Goal: Information Seeking & Learning: Learn about a topic

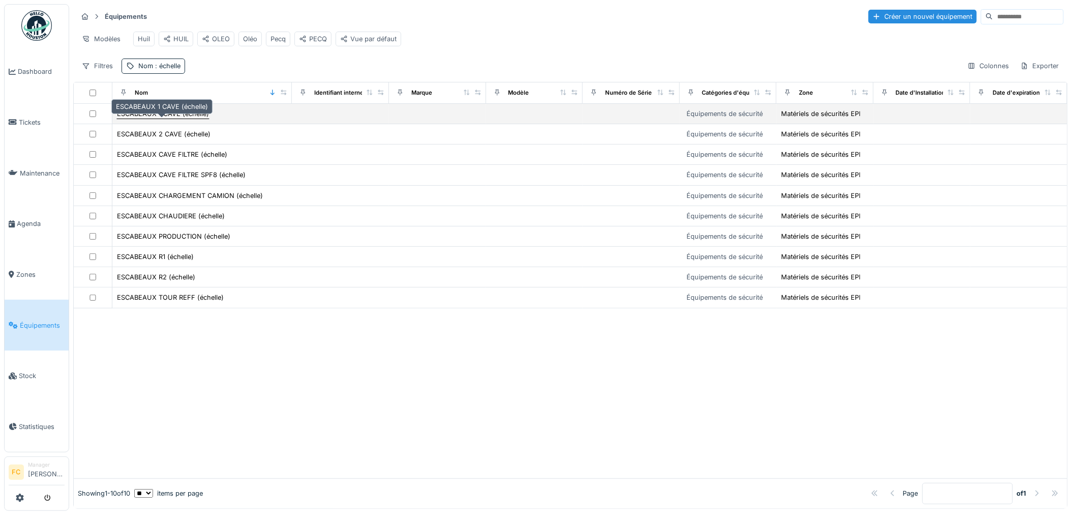
click at [160, 119] on div "ESCABEAUX 1 CAVE (échelle)" at bounding box center [163, 114] width 92 height 10
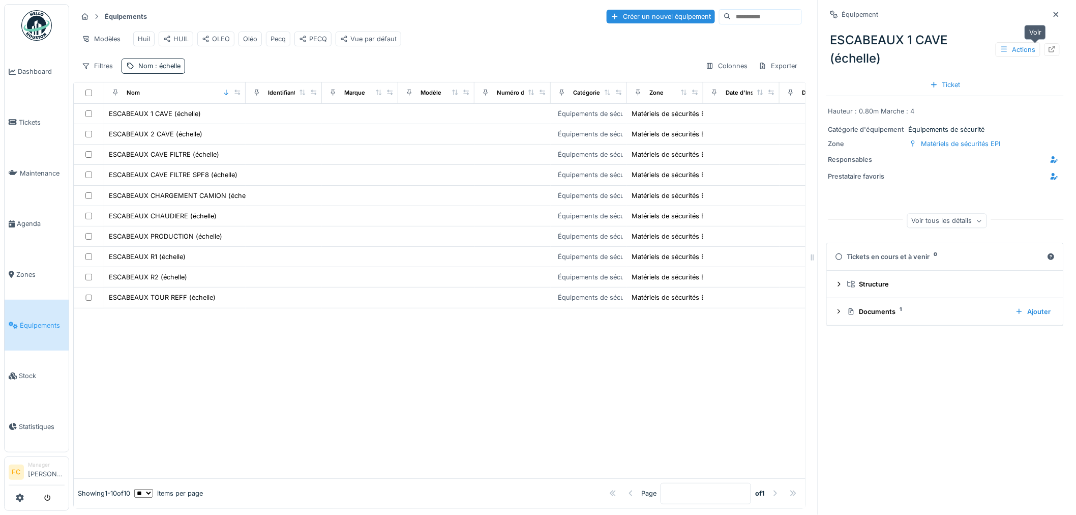
click at [1049, 50] on icon at bounding box center [1052, 49] width 7 height 7
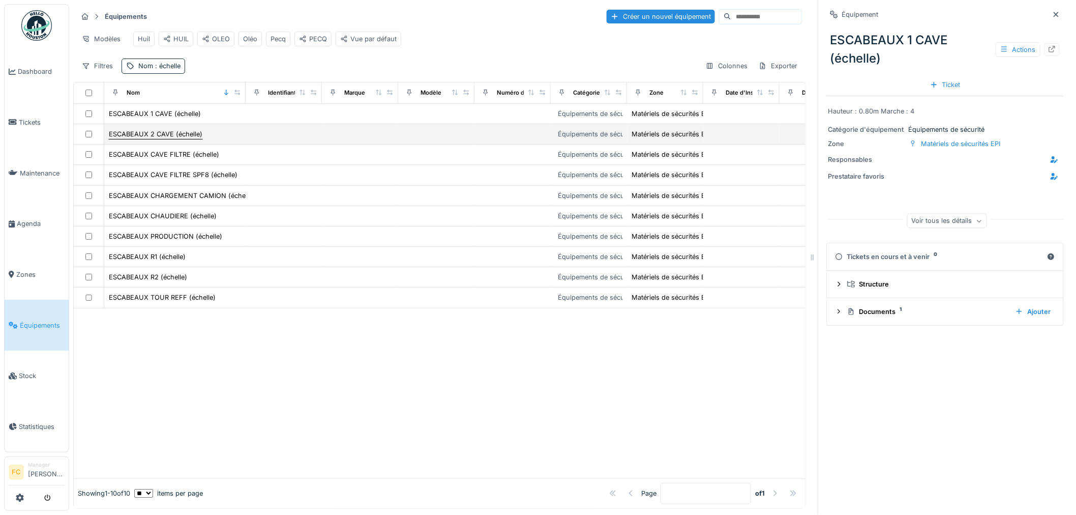
click at [175, 139] on div "ESCABEAUX 2 CAVE (échelle)" at bounding box center [156, 134] width 94 height 10
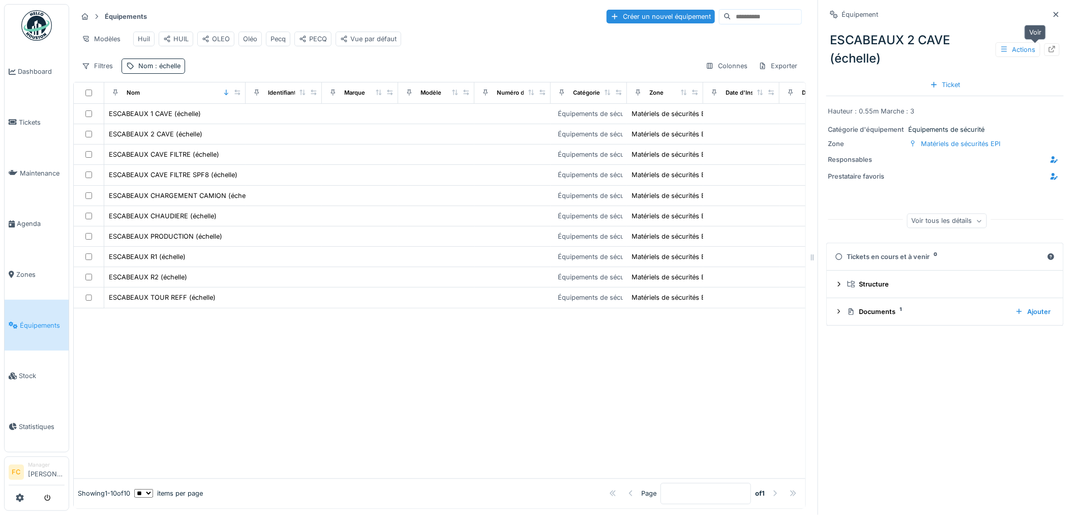
click at [1049, 52] on icon at bounding box center [1052, 49] width 7 height 7
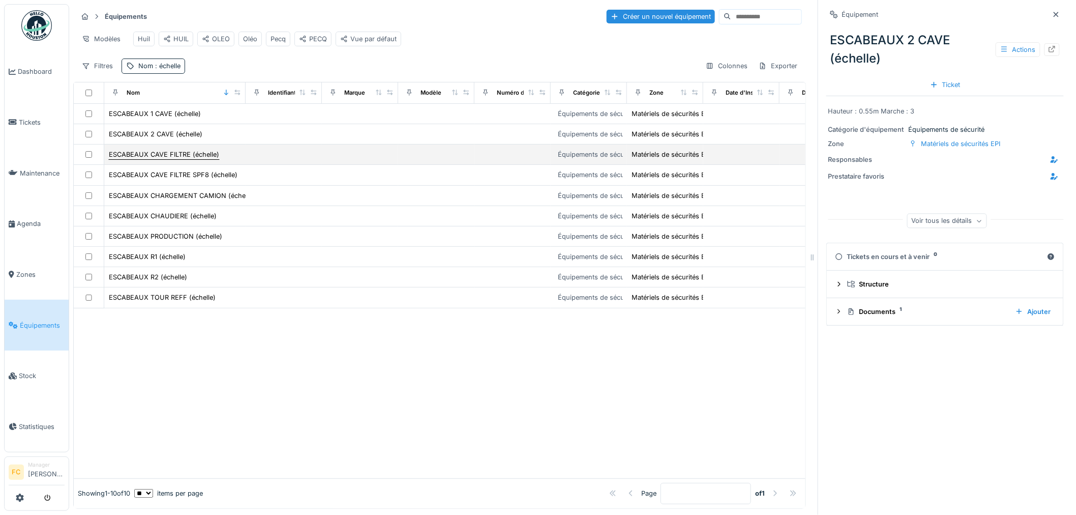
click at [194, 159] on div "ESCABEAUX CAVE FILTRE (échelle)" at bounding box center [164, 155] width 110 height 10
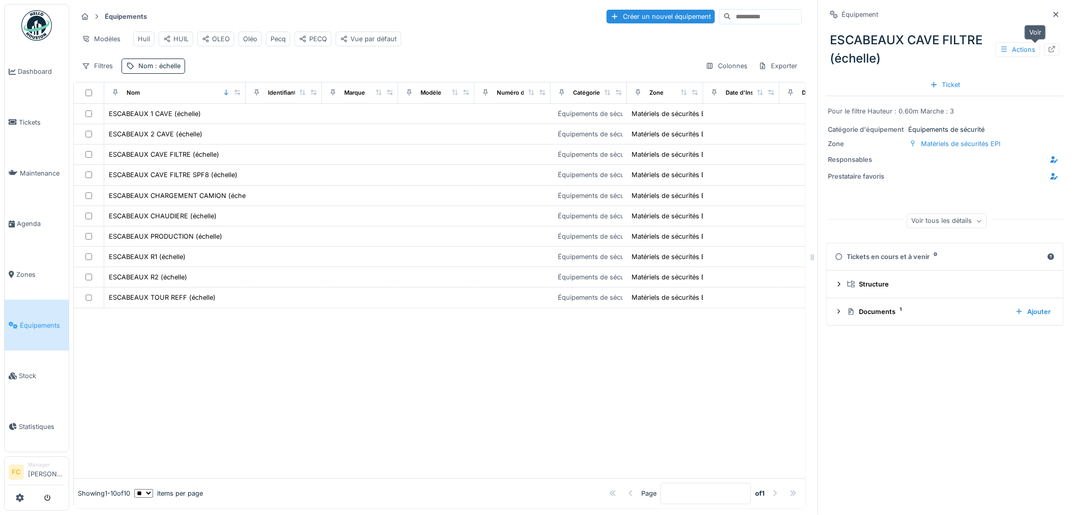
click at [1048, 49] on icon at bounding box center [1052, 49] width 8 height 7
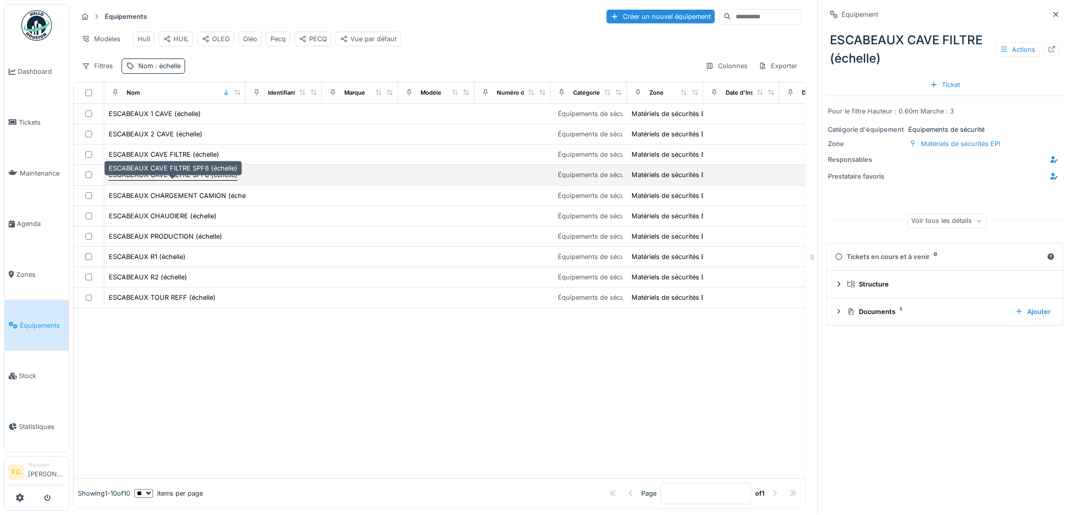
click at [145, 180] on div "ESCABEAUX CAVE FILTRE SPF8 (échelle)" at bounding box center [173, 175] width 129 height 10
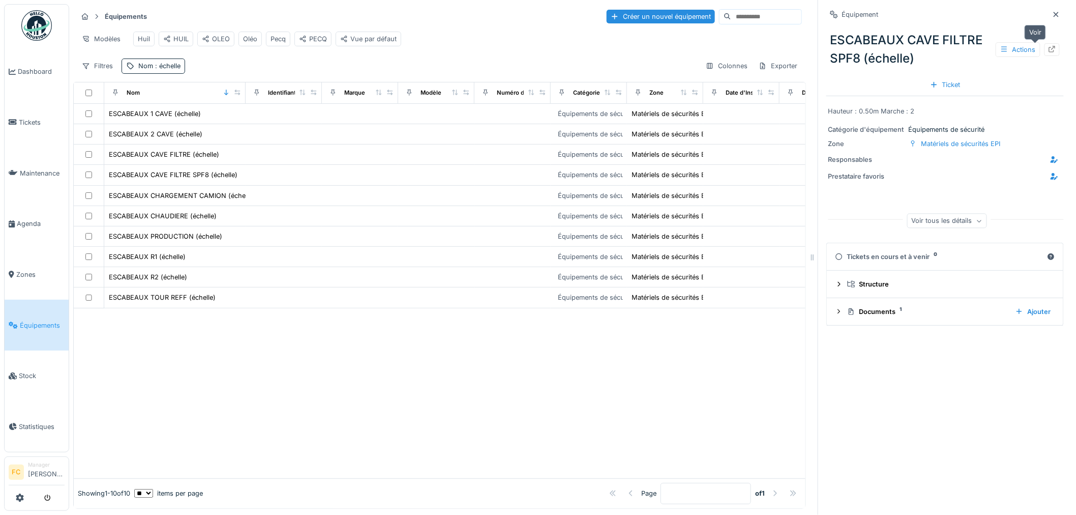
click at [1045, 50] on div at bounding box center [1052, 49] width 15 height 13
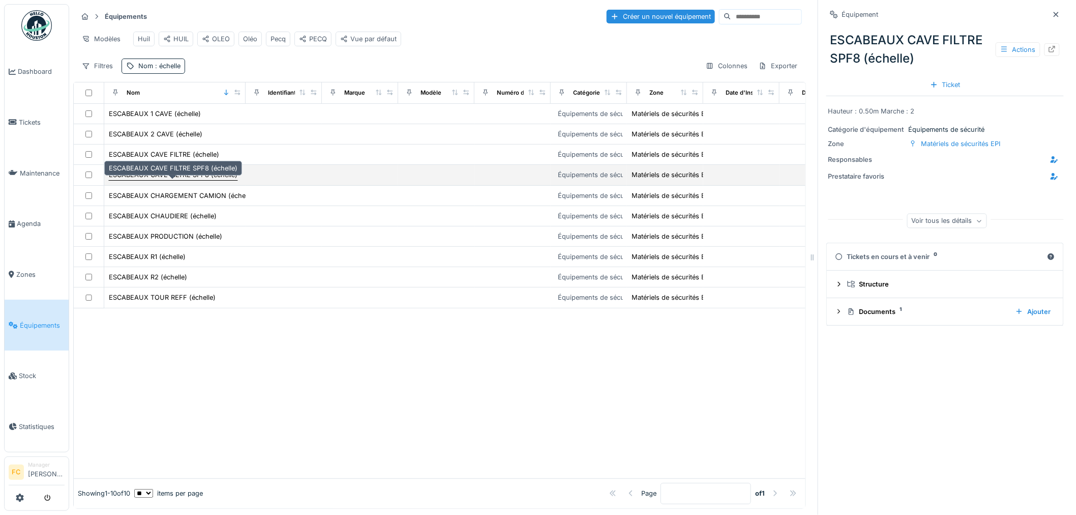
click at [177, 180] on div "ESCABEAUX CAVE FILTRE SPF8 (échelle)" at bounding box center [173, 175] width 129 height 10
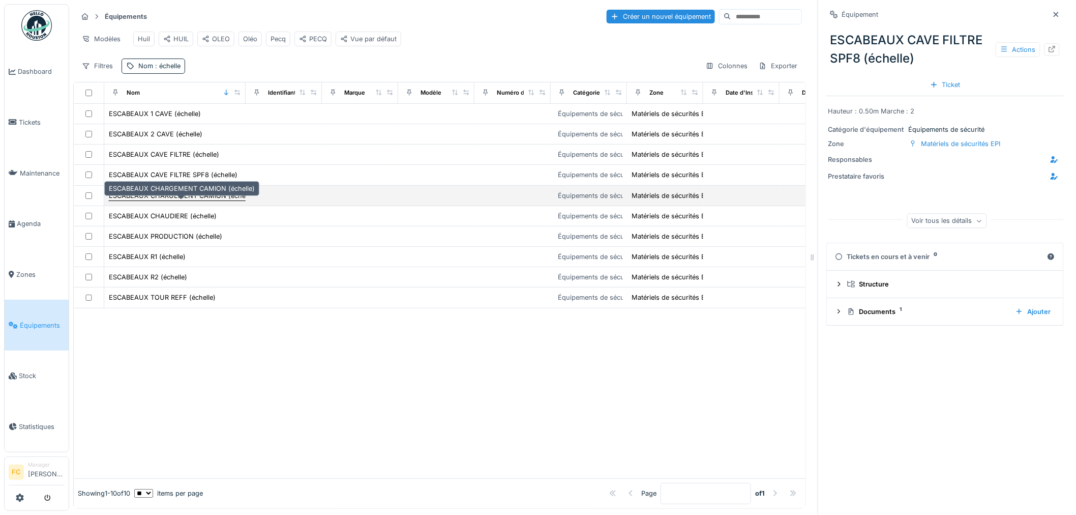
click at [180, 200] on div "ESCABEAUX CHARGEMENT CAMION (échelle)" at bounding box center [182, 196] width 146 height 10
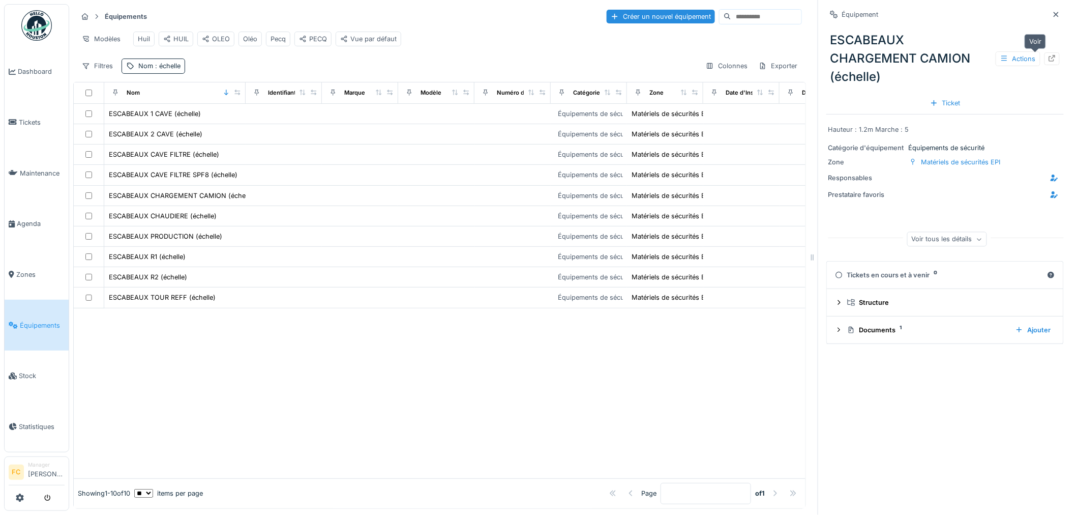
click at [1048, 60] on icon at bounding box center [1052, 58] width 8 height 7
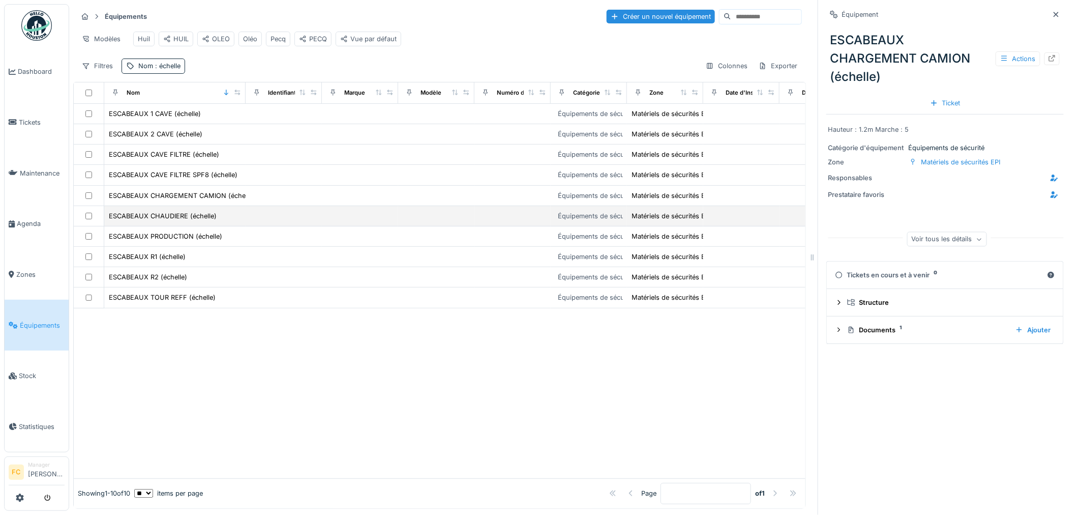
click at [145, 221] on div "ESCABEAUX CHAUDIERE (échelle)" at bounding box center [163, 216] width 108 height 10
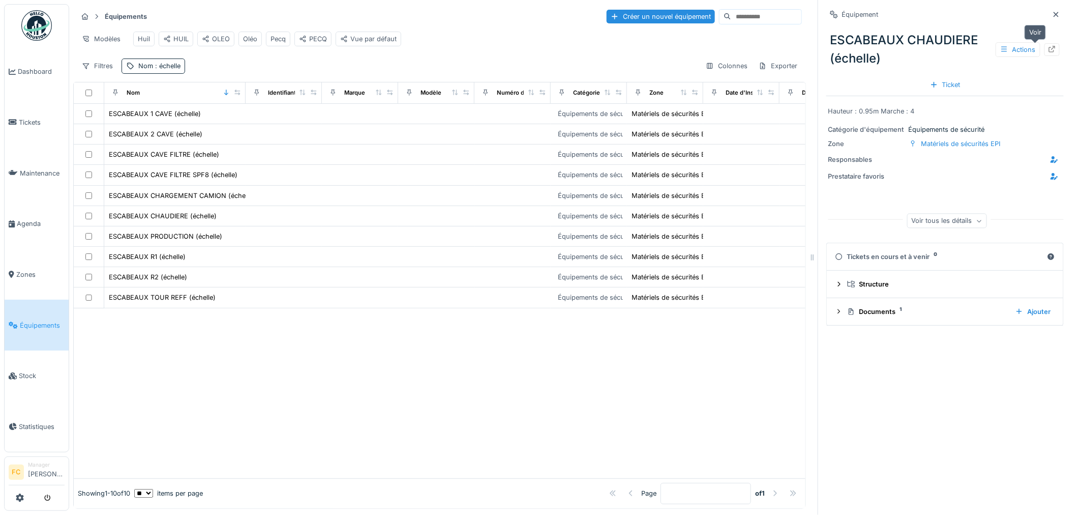
click at [1049, 49] on icon at bounding box center [1052, 49] width 7 height 7
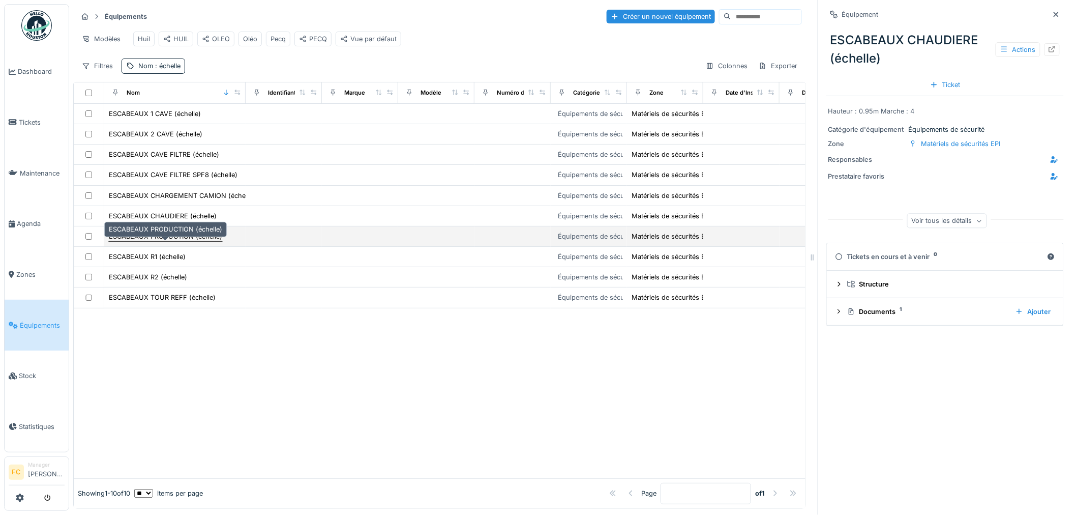
click at [144, 241] on div "ESCABEAUX PRODUCTION (échelle)" at bounding box center [165, 236] width 113 height 10
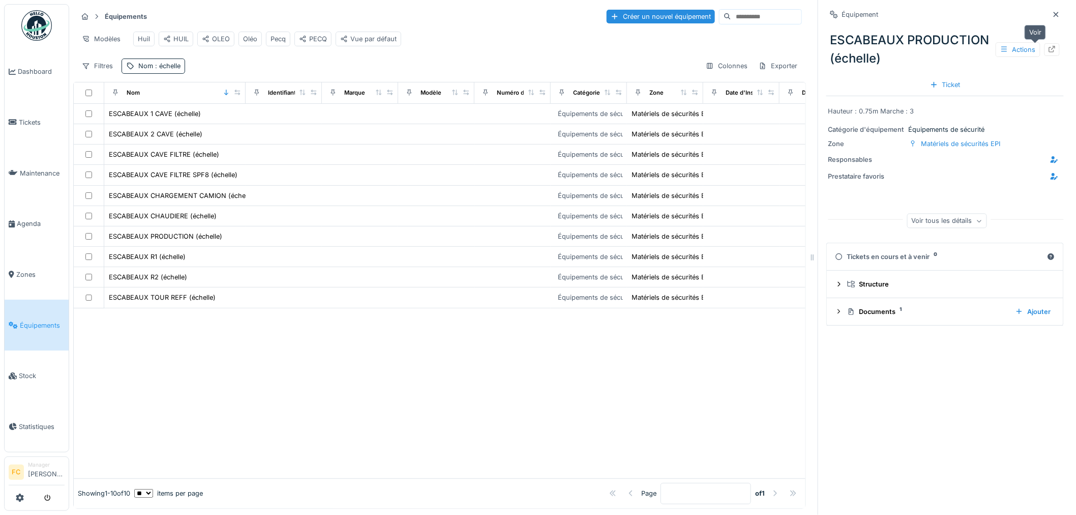
click at [1049, 49] on icon at bounding box center [1052, 49] width 7 height 7
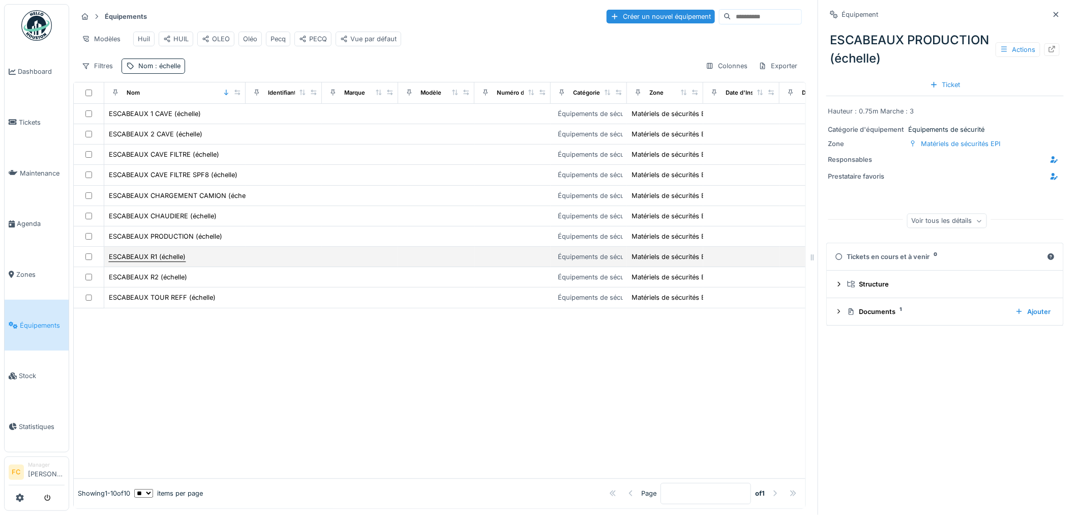
click at [134, 261] on div "ESCABEAUX R1 (échelle)" at bounding box center [147, 257] width 77 height 10
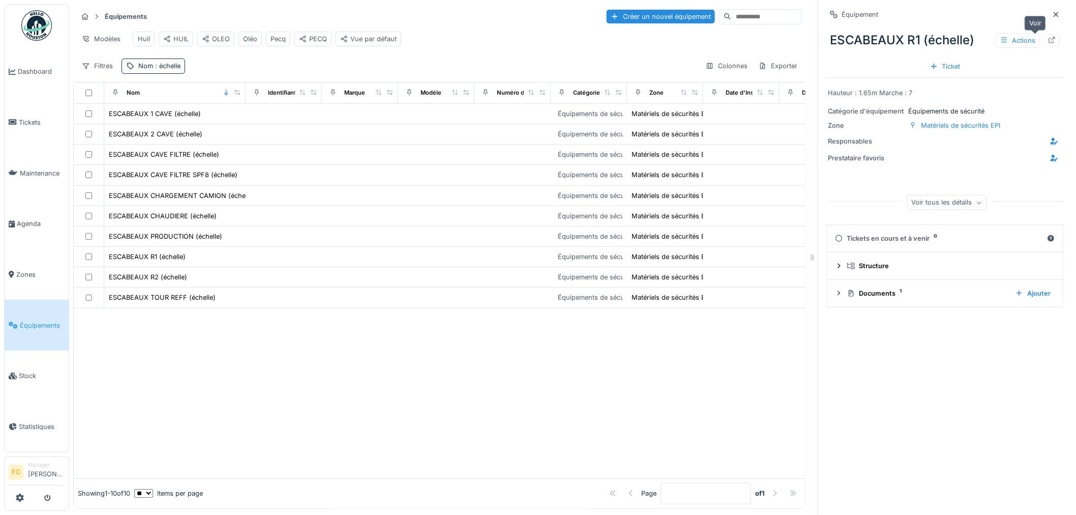
click at [1048, 37] on icon at bounding box center [1052, 40] width 8 height 7
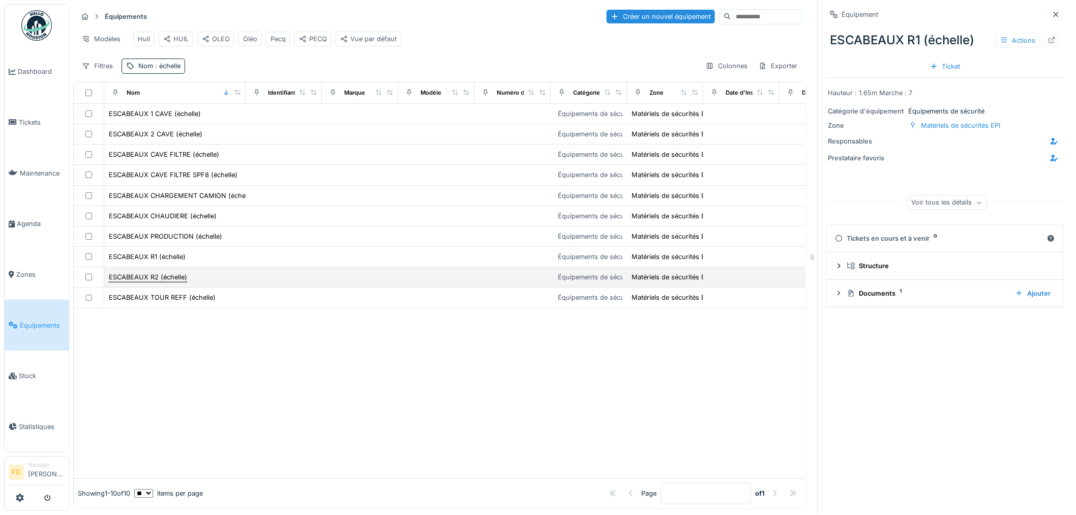
click at [122, 282] on div "ESCABEAUX R2 (échelle)" at bounding box center [148, 277] width 78 height 10
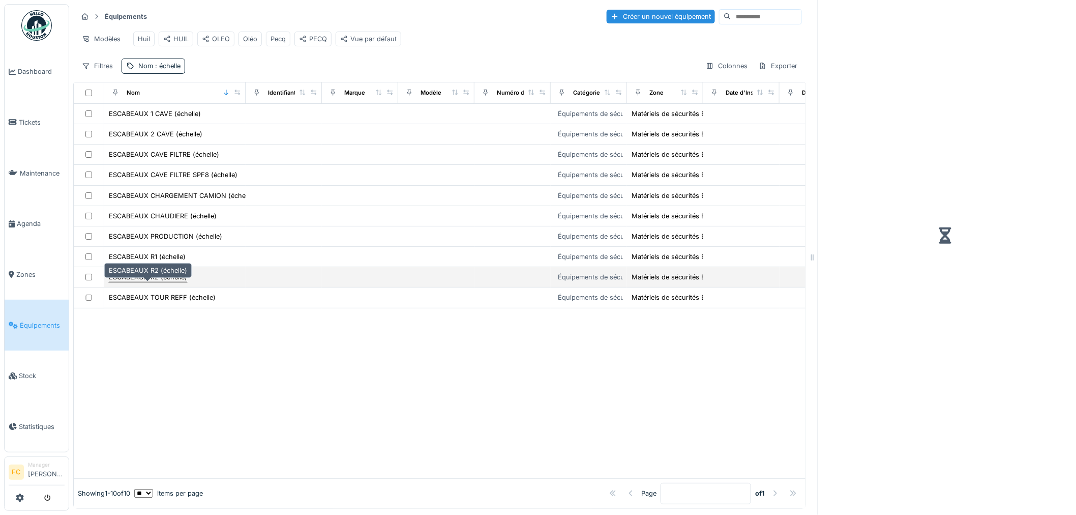
click at [128, 282] on div "ESCABEAUX R2 (échelle)" at bounding box center [148, 277] width 78 height 10
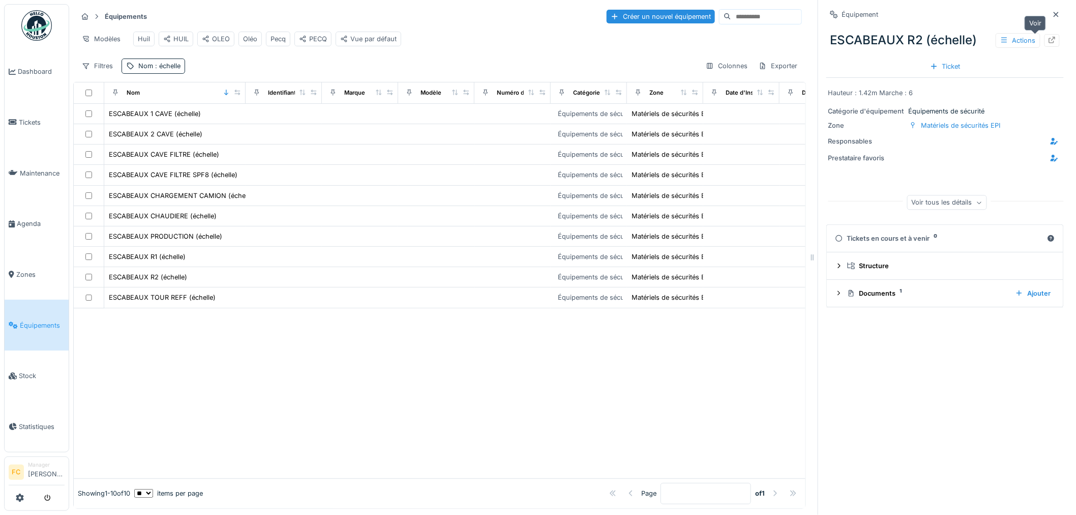
click at [1045, 38] on div at bounding box center [1052, 40] width 15 height 13
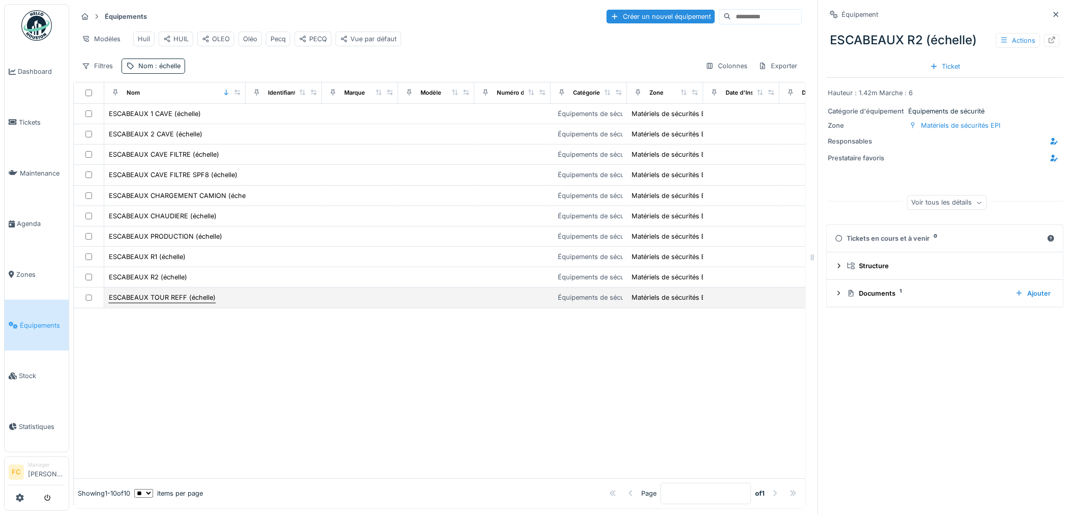
click at [182, 302] on div "ESCABEAUX TOUR REFF (échelle)" at bounding box center [162, 297] width 107 height 10
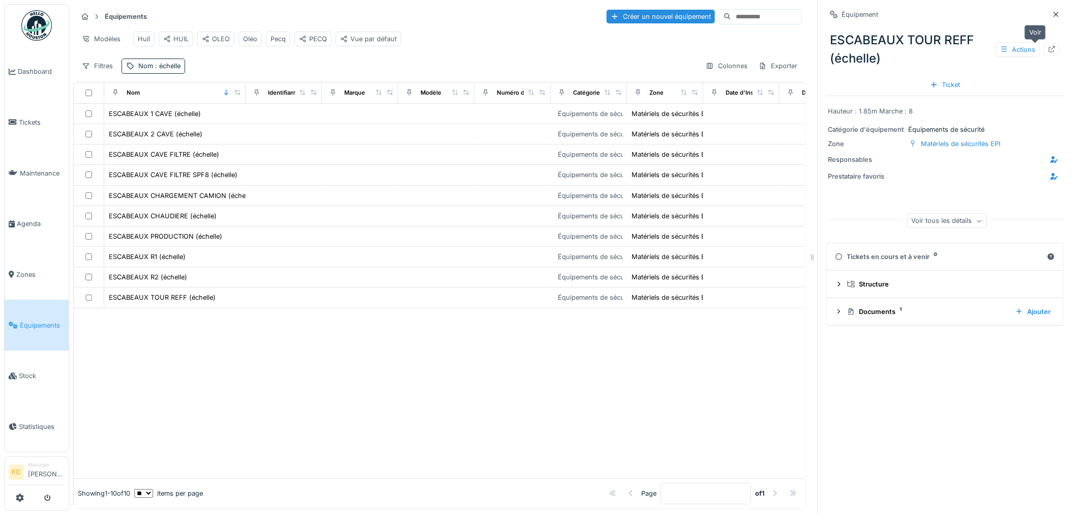
click at [1049, 47] on icon at bounding box center [1052, 49] width 7 height 7
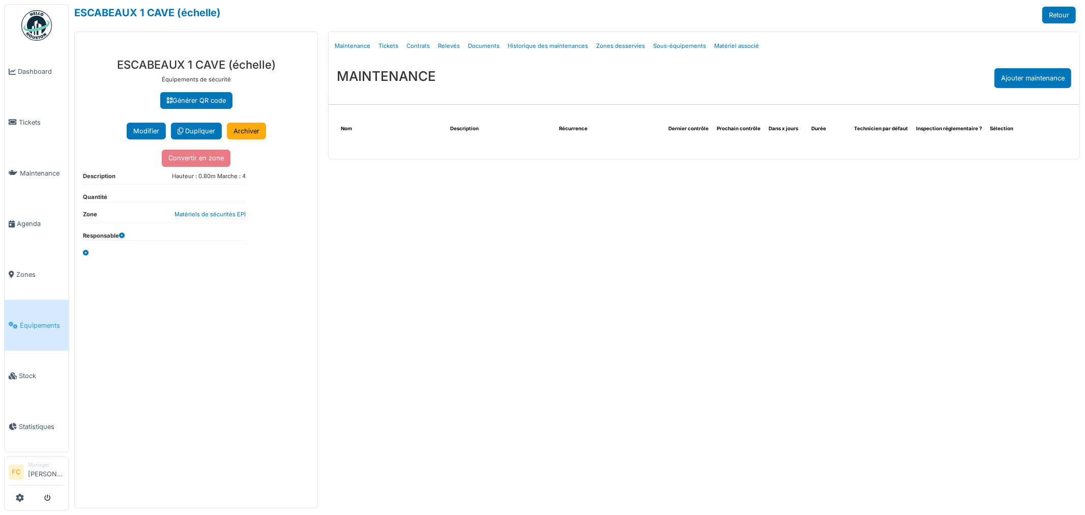
drag, startPoint x: 116, startPoint y: 67, endPoint x: 296, endPoint y: 68, distance: 179.6
click at [296, 68] on h3 "ESCABEAUX 1 CAVE (échelle)" at bounding box center [196, 64] width 226 height 13
copy h3 "ESCABEAUX 1 CAVE (échelle)"
click at [200, 73] on div "**********" at bounding box center [196, 279] width 243 height 458
drag, startPoint x: 197, startPoint y: 64, endPoint x: 224, endPoint y: 66, distance: 26.5
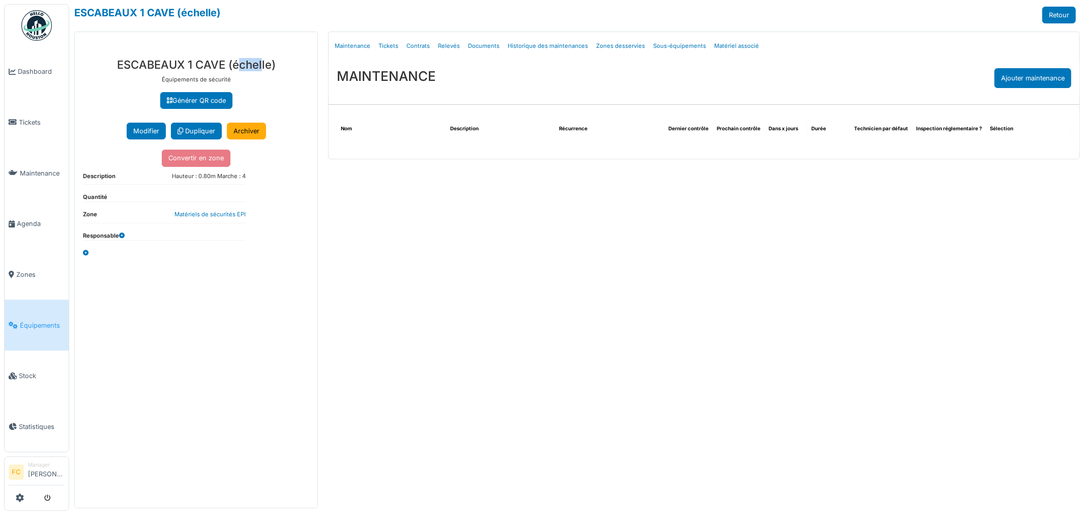
click at [224, 66] on h3 "ESCABEAUX 1 CAVE (échelle)" at bounding box center [196, 64] width 226 height 13
copy h3 "CAVE"
drag, startPoint x: 248, startPoint y: 174, endPoint x: 172, endPoint y: 174, distance: 75.8
click at [172, 174] on div "**********" at bounding box center [196, 279] width 243 height 458
copy dd "Hauteur : 0.80m Marche : 4"
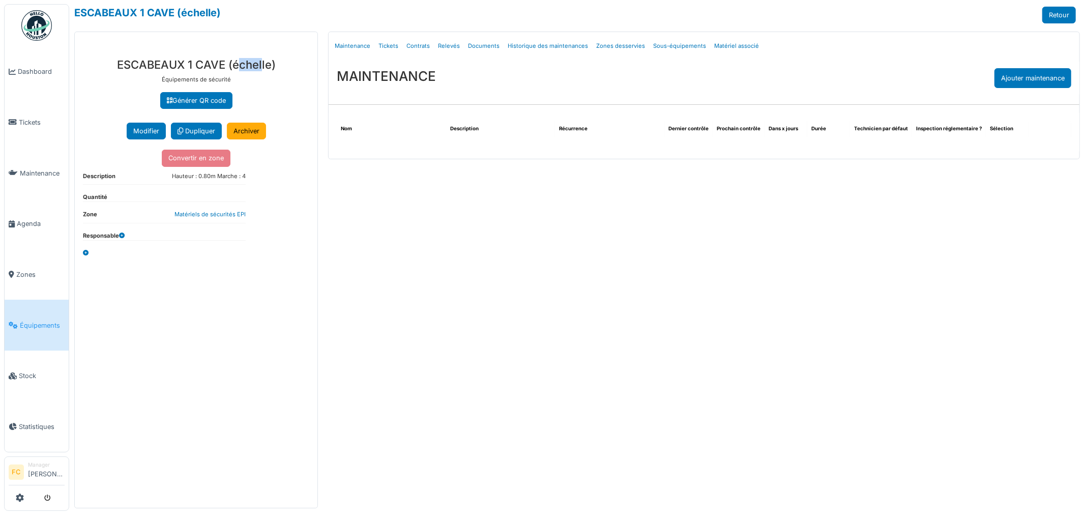
drag, startPoint x: 119, startPoint y: 64, endPoint x: 283, endPoint y: 66, distance: 164.8
click at [283, 65] on h3 "ESCABEAUX 1 CAVE (échelle)" at bounding box center [196, 64] width 226 height 13
copy h3 "ESCABEAUX 1 CAVE (échelle)"
